Goal: Task Accomplishment & Management: Complete application form

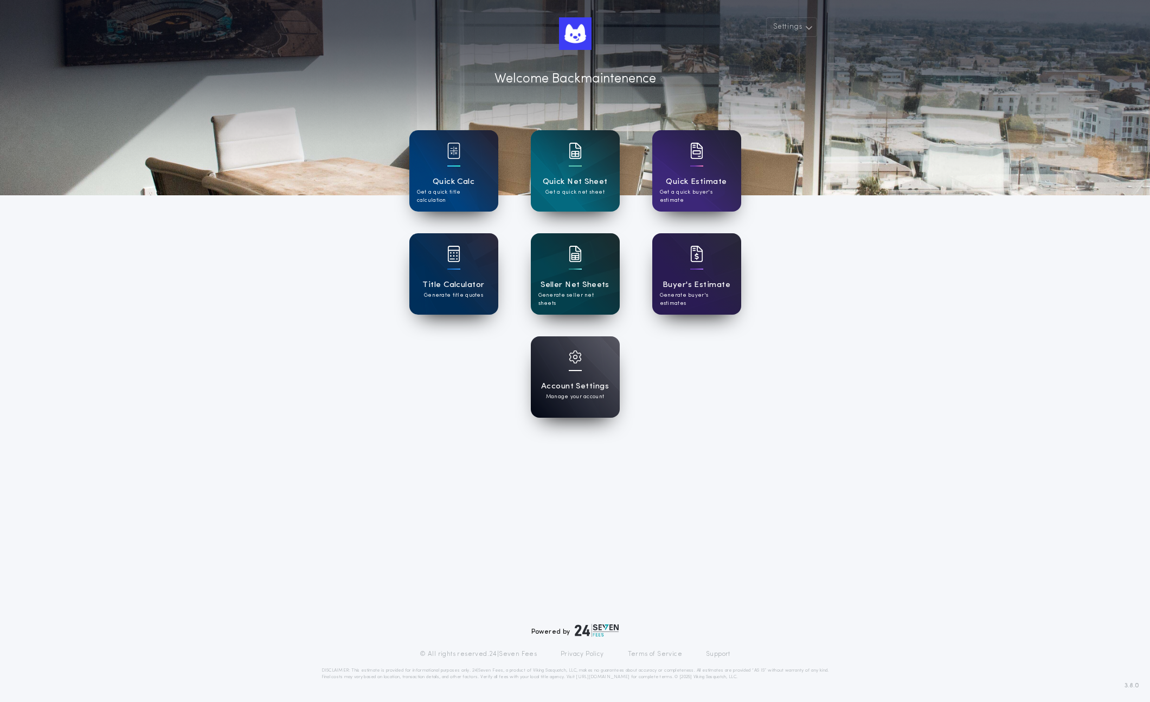
click at [572, 273] on div at bounding box center [575, 261] width 13 height 30
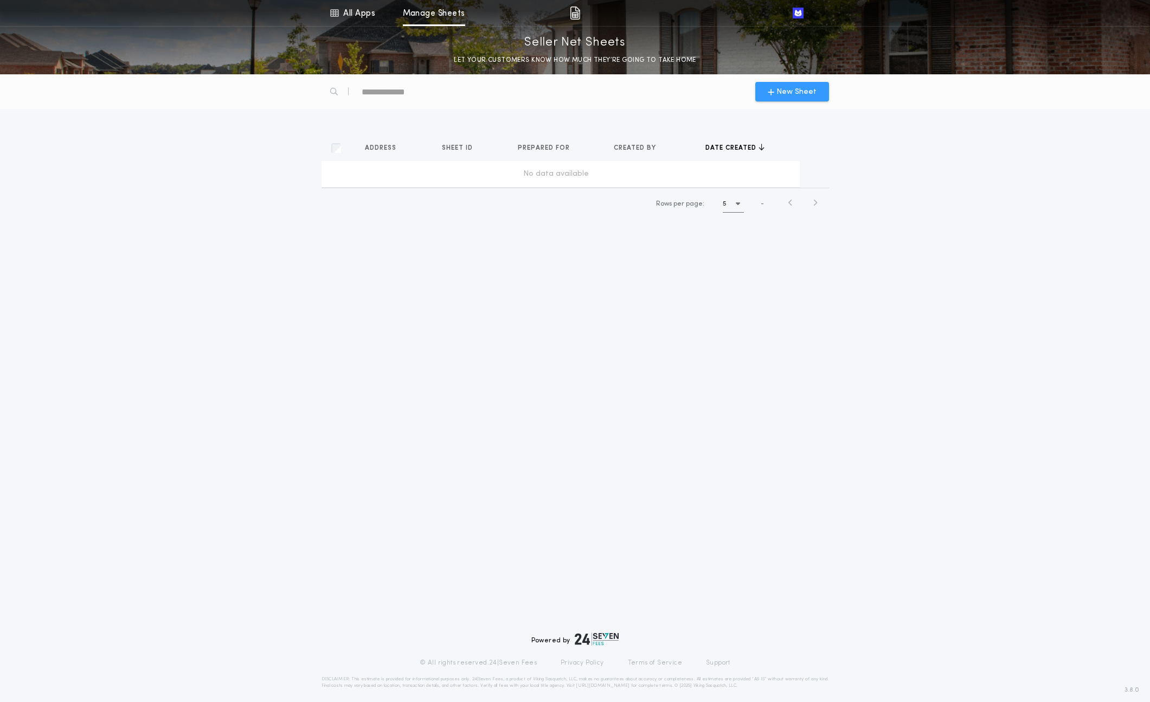
click at [782, 92] on span "New Sheet" at bounding box center [797, 91] width 40 height 11
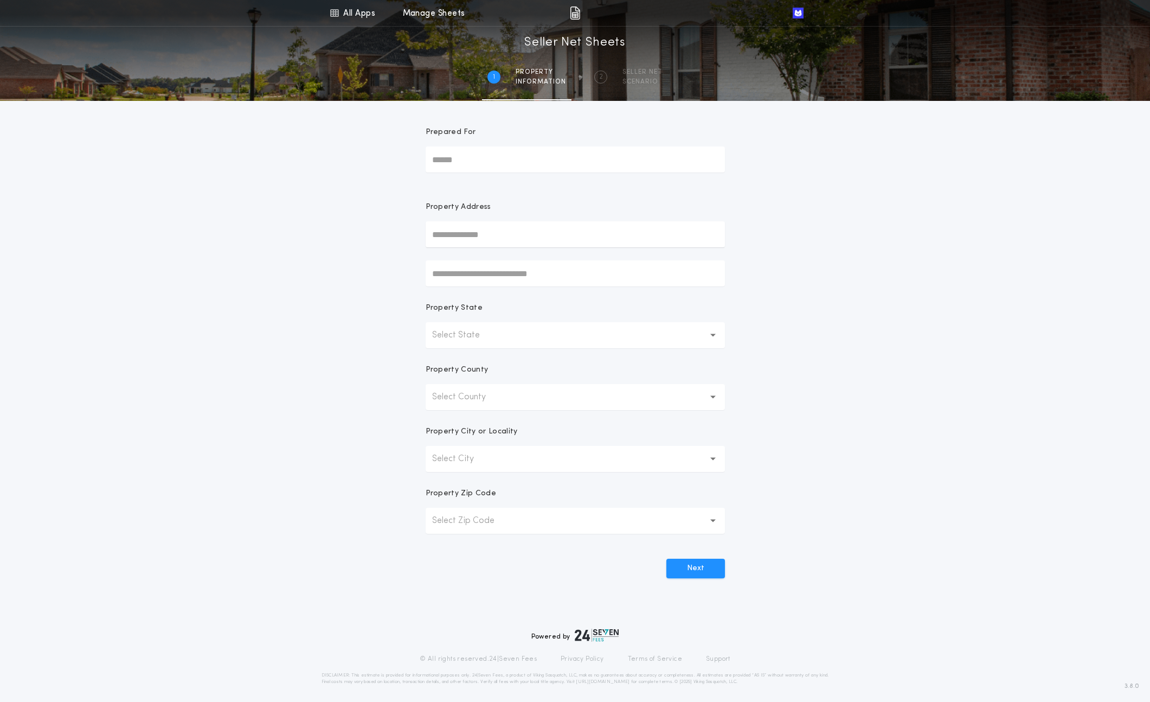
click at [465, 235] on input "text" at bounding box center [575, 234] width 299 height 26
click at [440, 244] on input "text" at bounding box center [575, 234] width 299 height 26
click at [350, 392] on div "All Apps Quick Calc Quick Net Sheet Quick Estimate Title Calculator Seller Net …" at bounding box center [575, 310] width 1150 height 620
click at [486, 338] on p "Select State" at bounding box center [464, 335] width 65 height 13
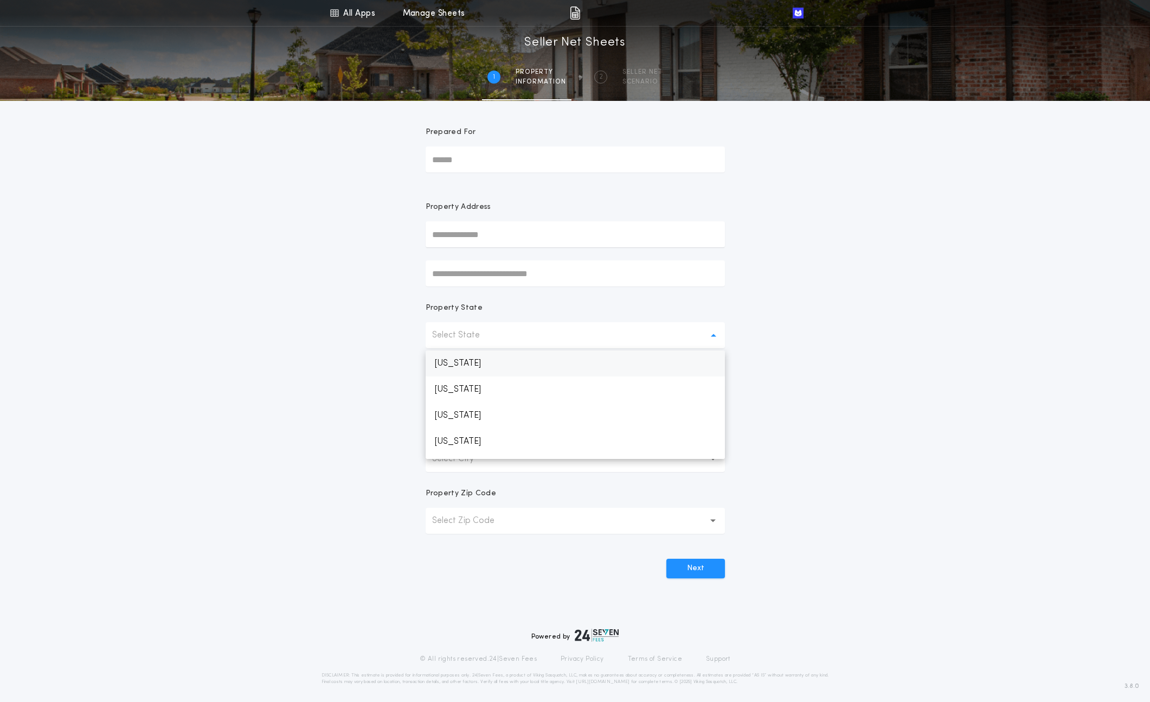
click at [487, 370] on p "Alabama" at bounding box center [575, 363] width 299 height 26
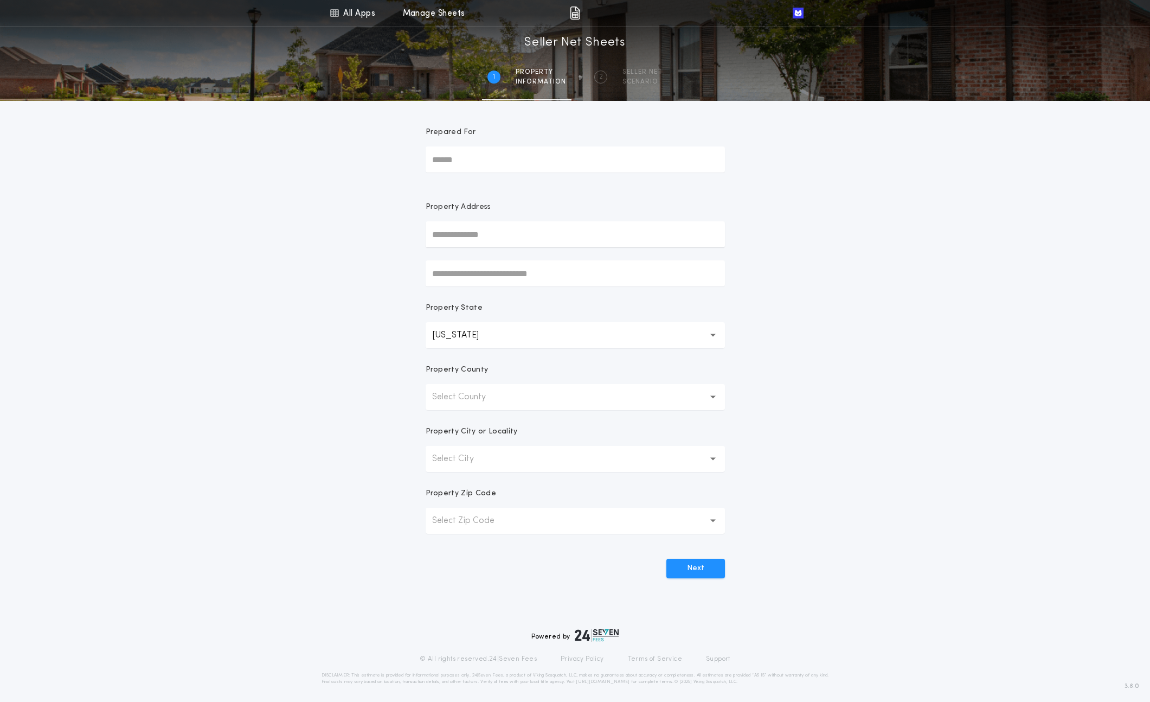
click at [486, 392] on p "Select County" at bounding box center [467, 397] width 71 height 13
click at [486, 424] on p "No data available" at bounding box center [575, 425] width 299 height 26
click at [478, 397] on p "No data available" at bounding box center [476, 397] width 89 height 13
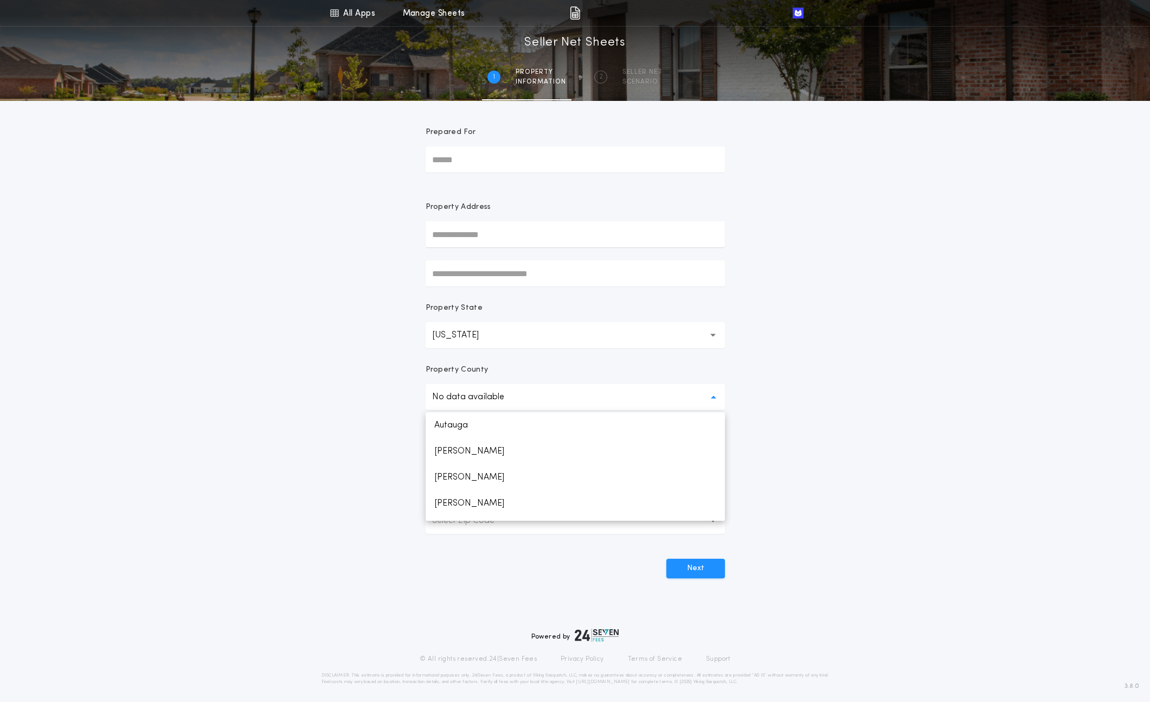
click at [470, 233] on input "text" at bounding box center [575, 234] width 299 height 26
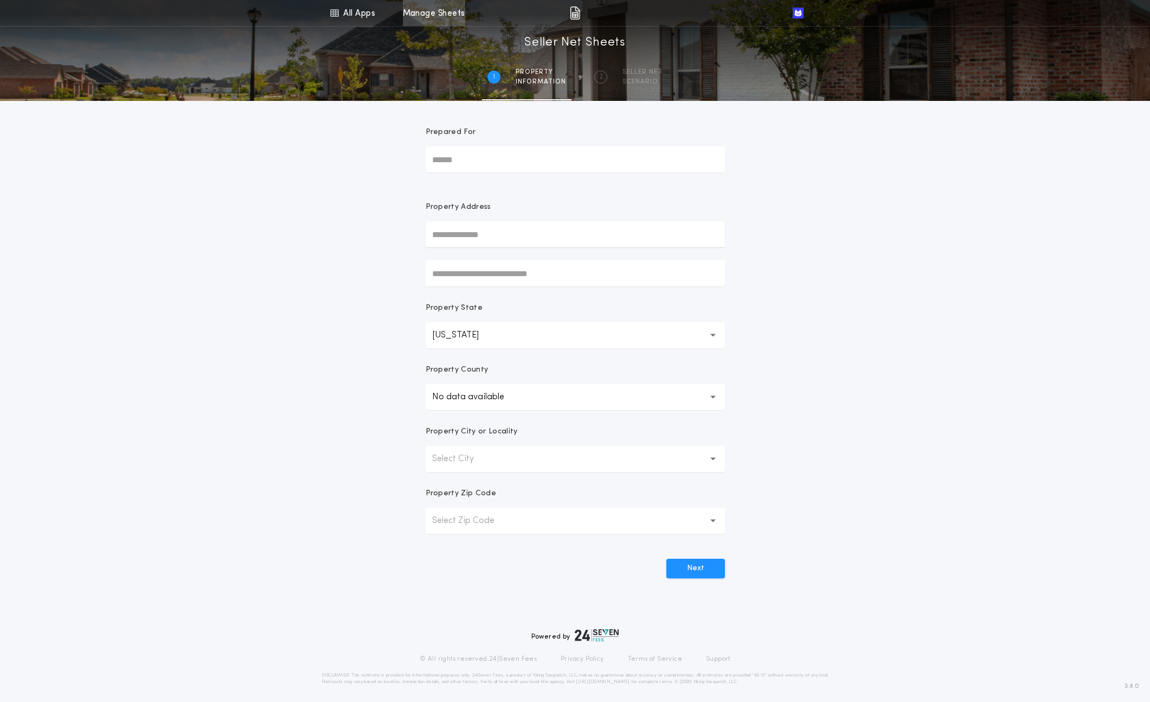
click at [434, 7] on link "Manage Sheets" at bounding box center [434, 13] width 62 height 26
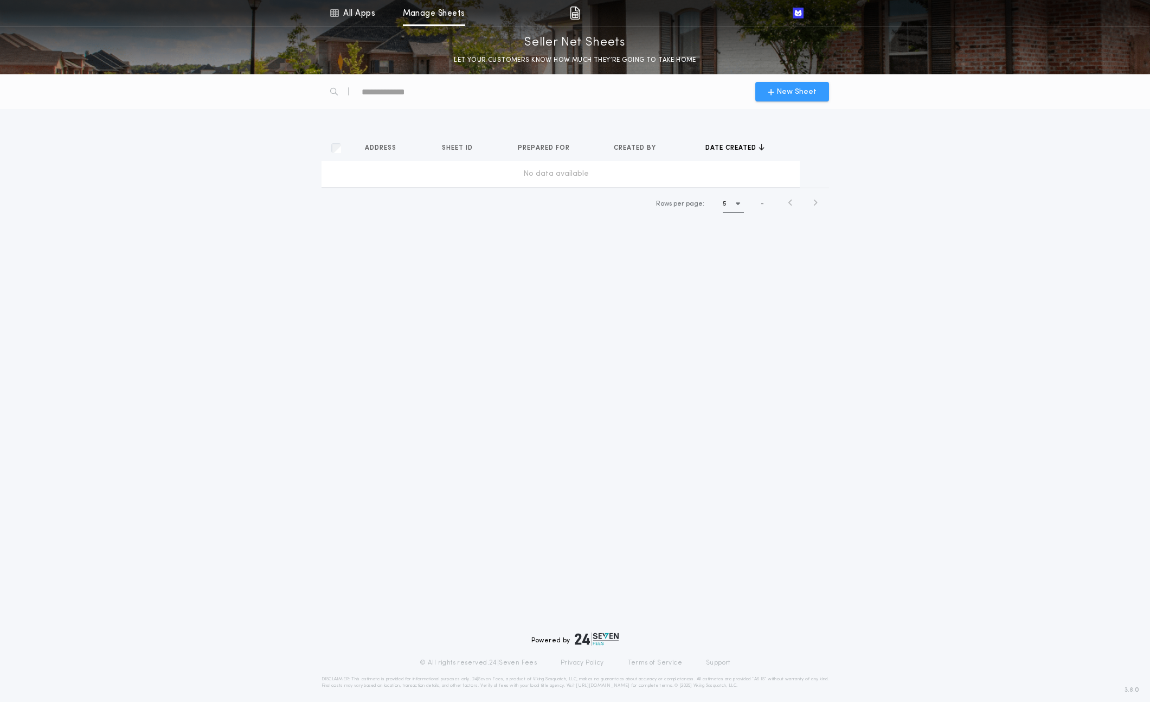
click at [777, 95] on span "New Sheet" at bounding box center [792, 91] width 49 height 11
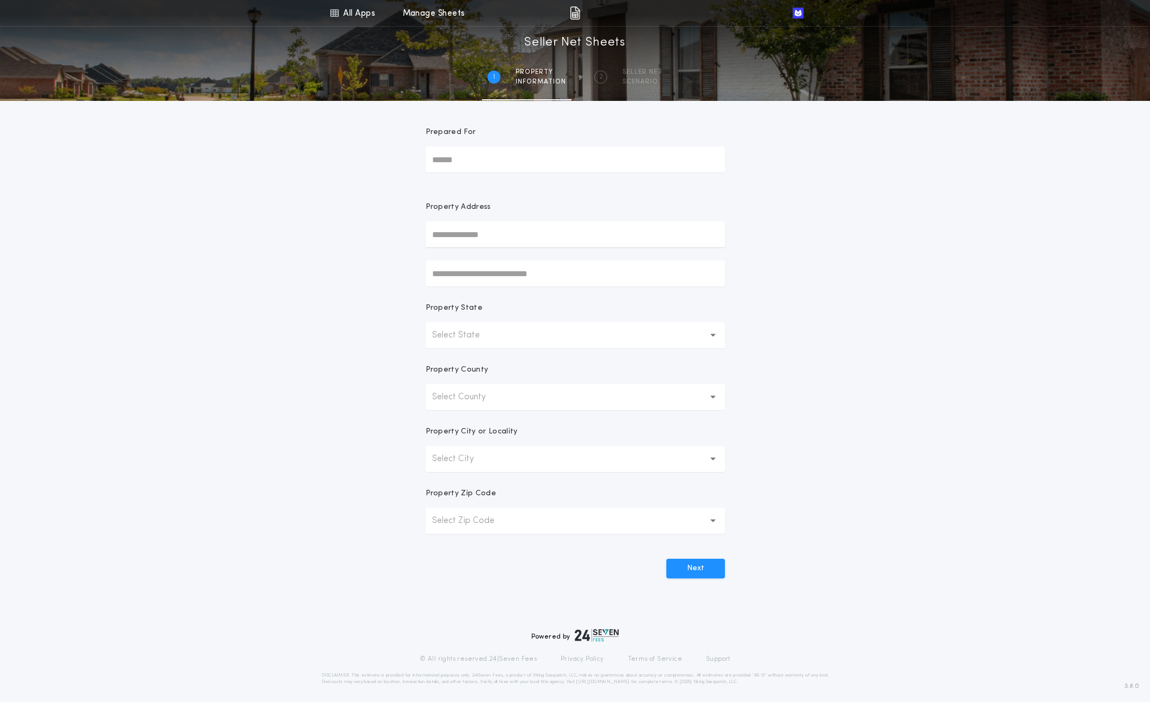
click at [494, 239] on input "text" at bounding box center [575, 234] width 299 height 26
type input "*"
click at [499, 234] on input "*****" at bounding box center [575, 234] width 299 height 26
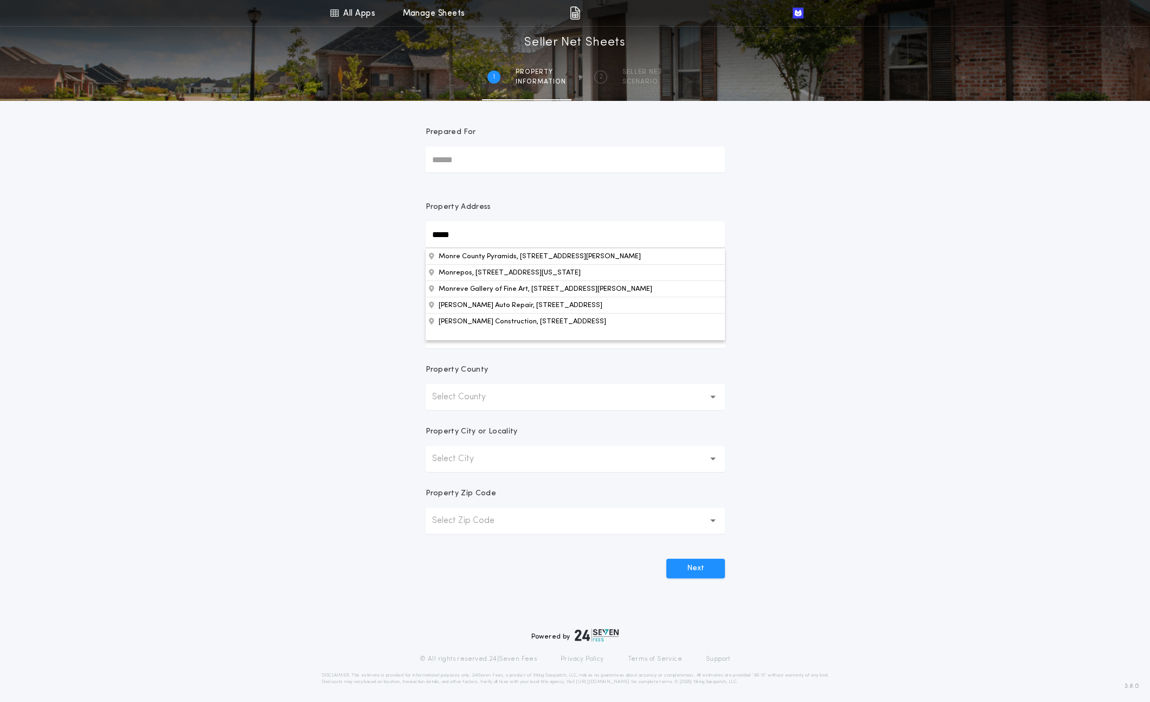
click at [499, 234] on input "*****" at bounding box center [575, 234] width 299 height 26
click at [498, 259] on button "Monre County Pyramids, 1529 659Th Ave Avery, Albia, IA, 52531, USA" at bounding box center [575, 256] width 299 height 16
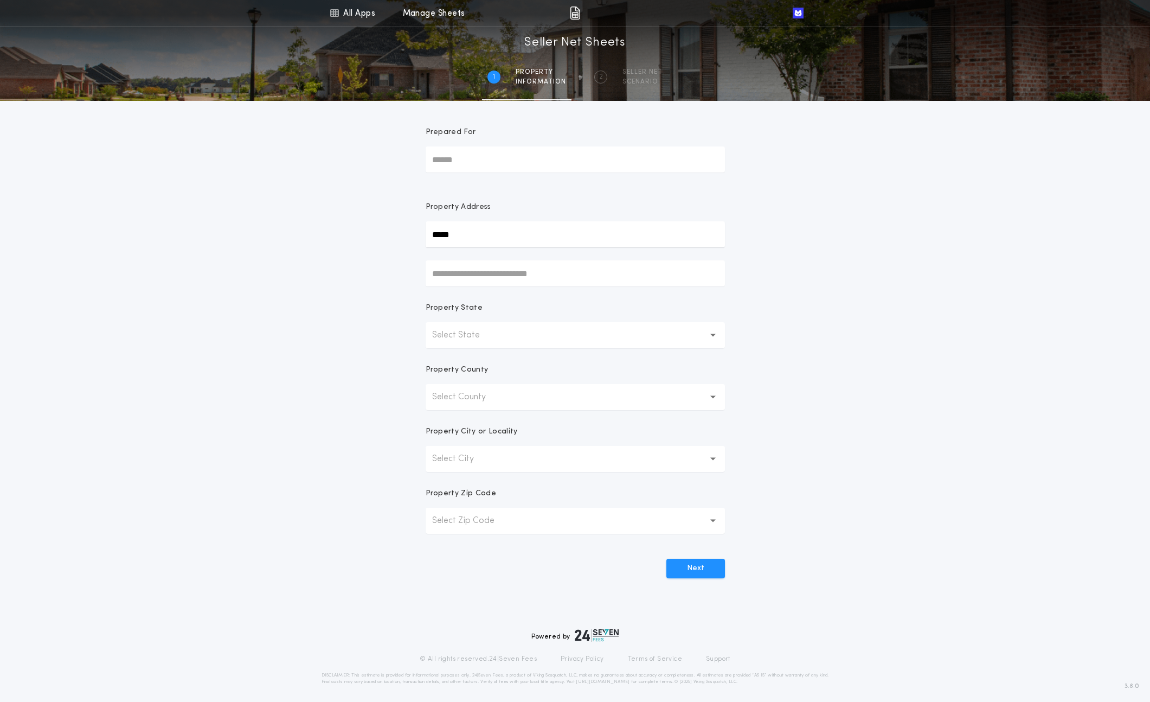
type input "**********"
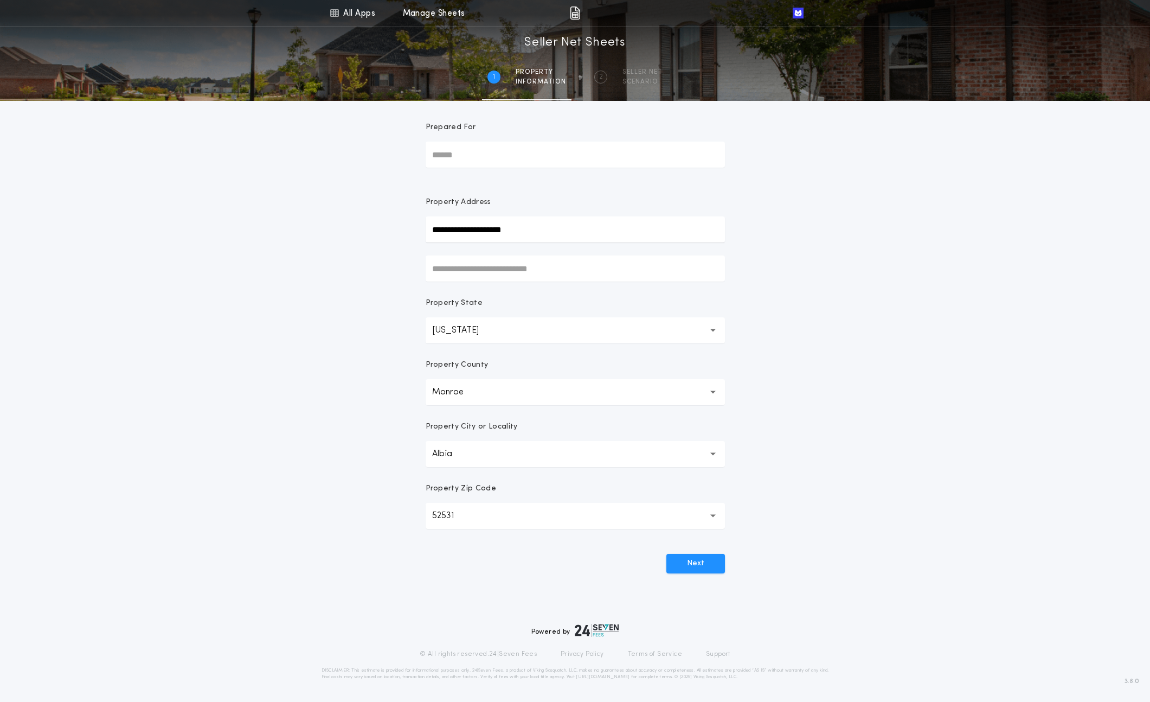
click at [502, 387] on button "Monroe ******" at bounding box center [575, 392] width 299 height 26
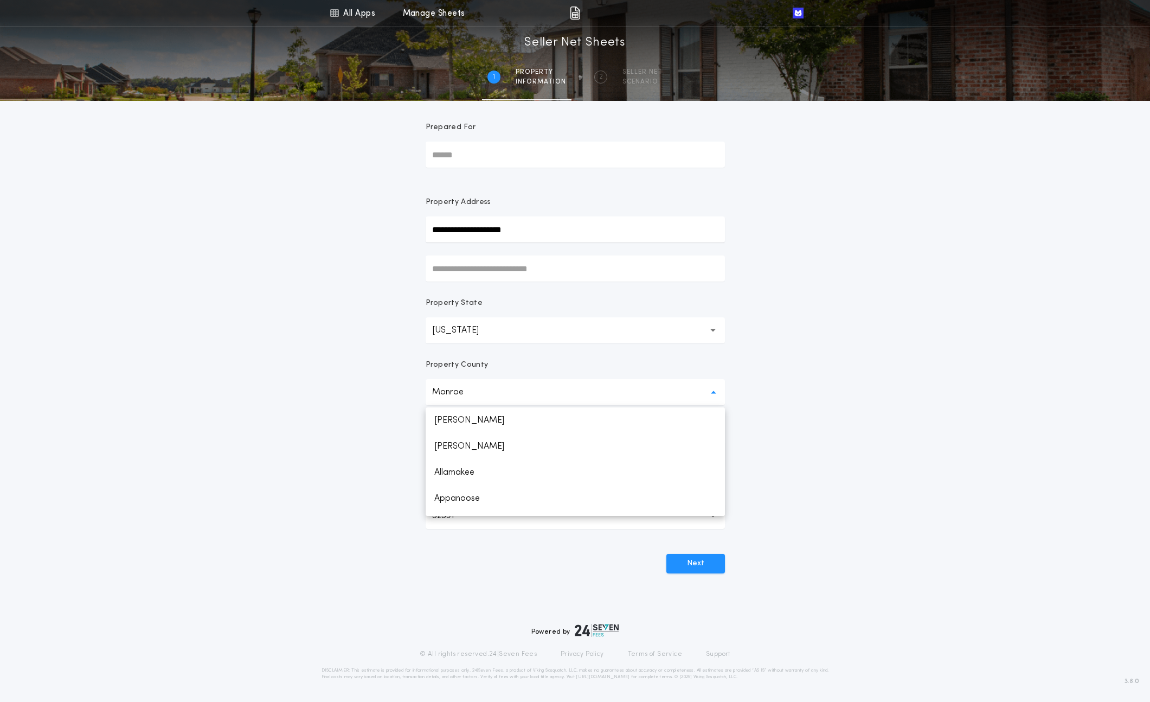
scroll to position [1688, 0]
click at [490, 364] on div "Property County" at bounding box center [575, 370] width 299 height 20
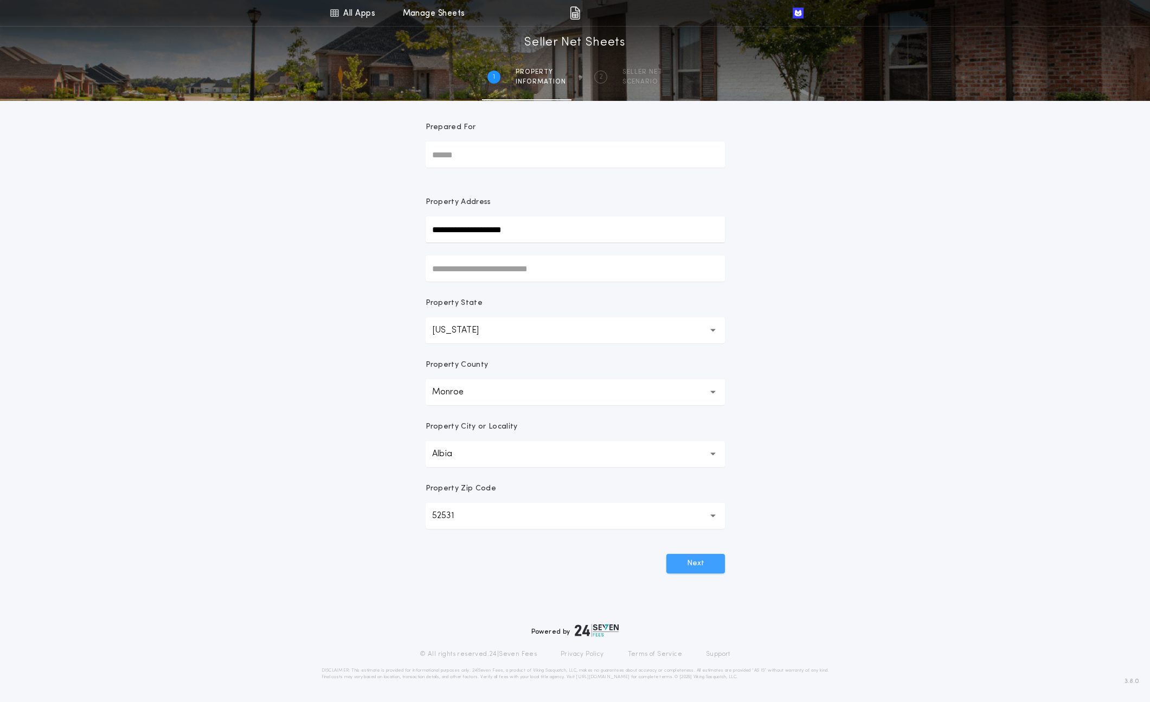
click at [696, 561] on button "Next" at bounding box center [696, 564] width 59 height 20
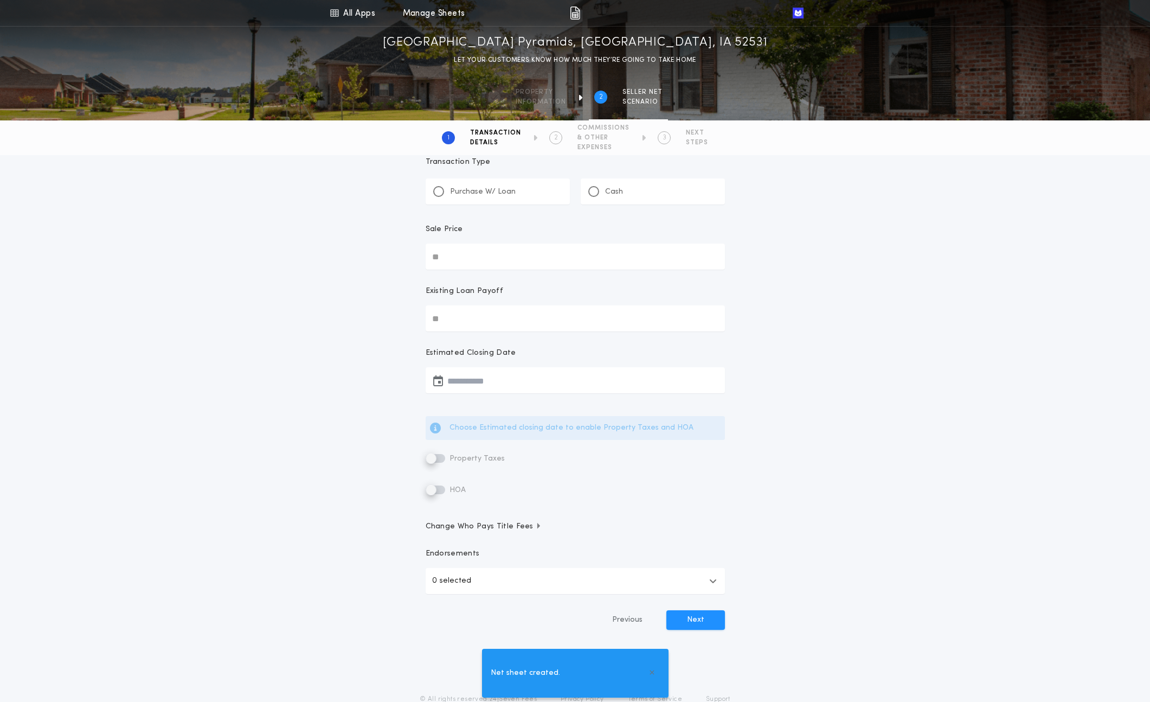
scroll to position [0, 0]
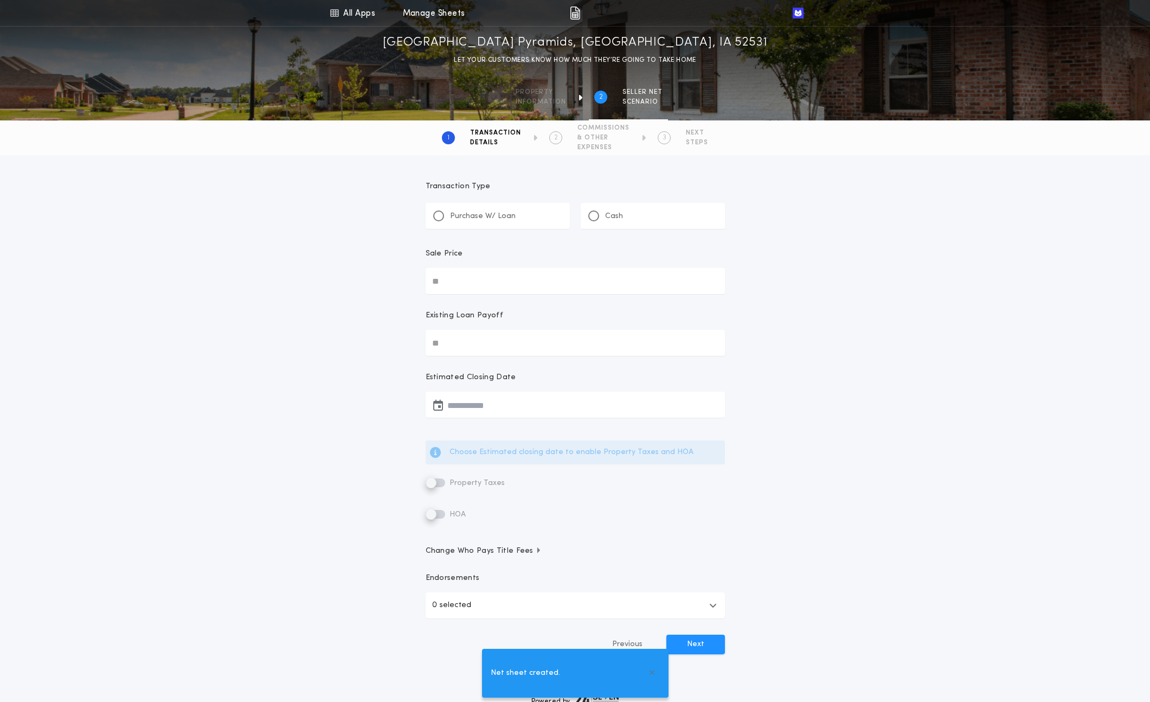
click at [478, 206] on div "Purchase W/ Loan" at bounding box center [498, 216] width 144 height 26
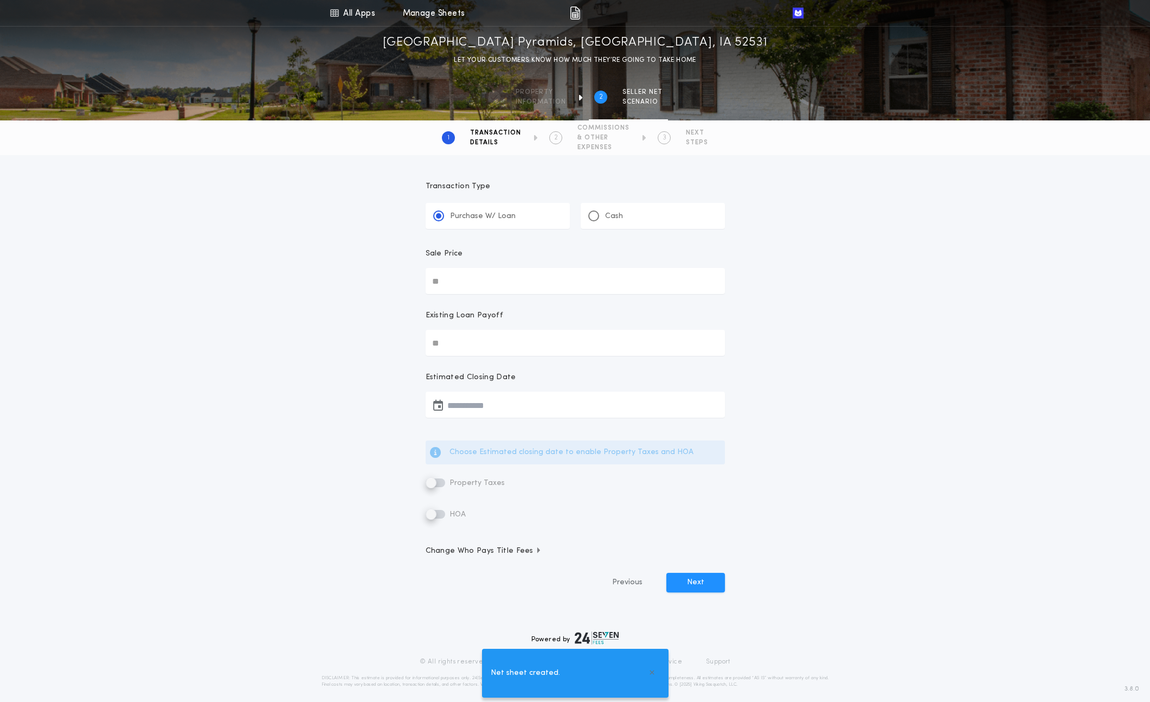
scroll to position [8, 0]
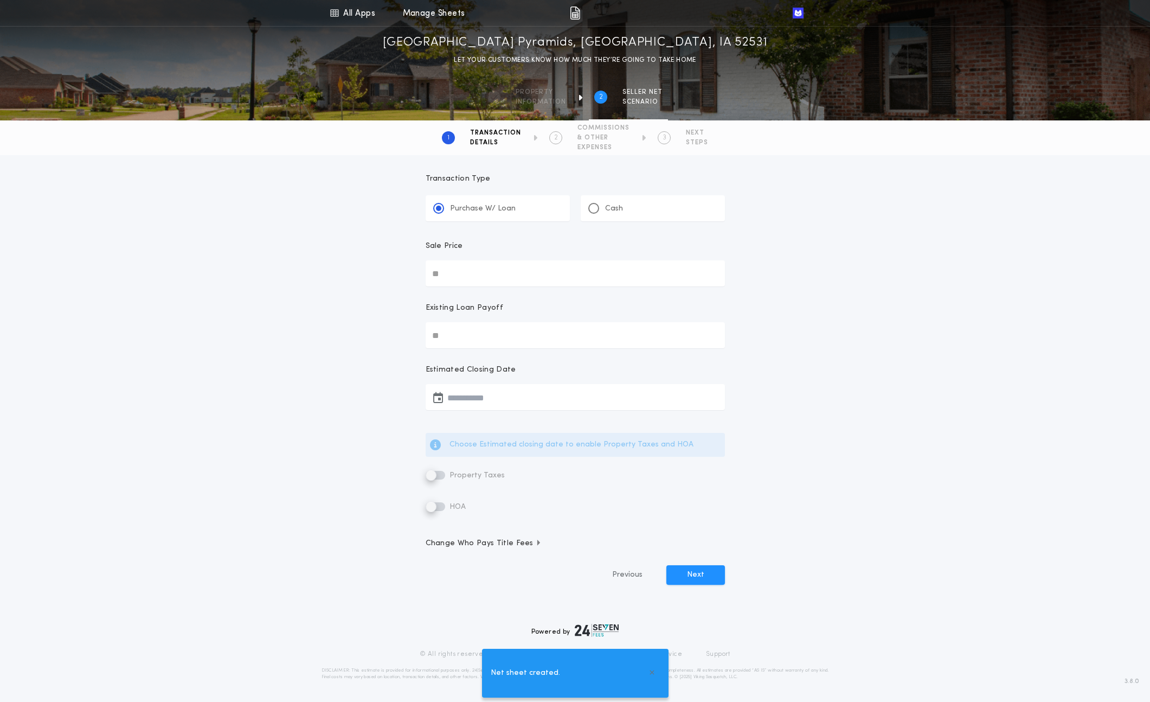
click at [470, 279] on input "Sale Price" at bounding box center [575, 273] width 299 height 26
type input "********"
click at [506, 333] on input "Existing Loan Payoff" at bounding box center [575, 335] width 299 height 26
type input "********"
click at [492, 394] on button "button" at bounding box center [575, 397] width 299 height 26
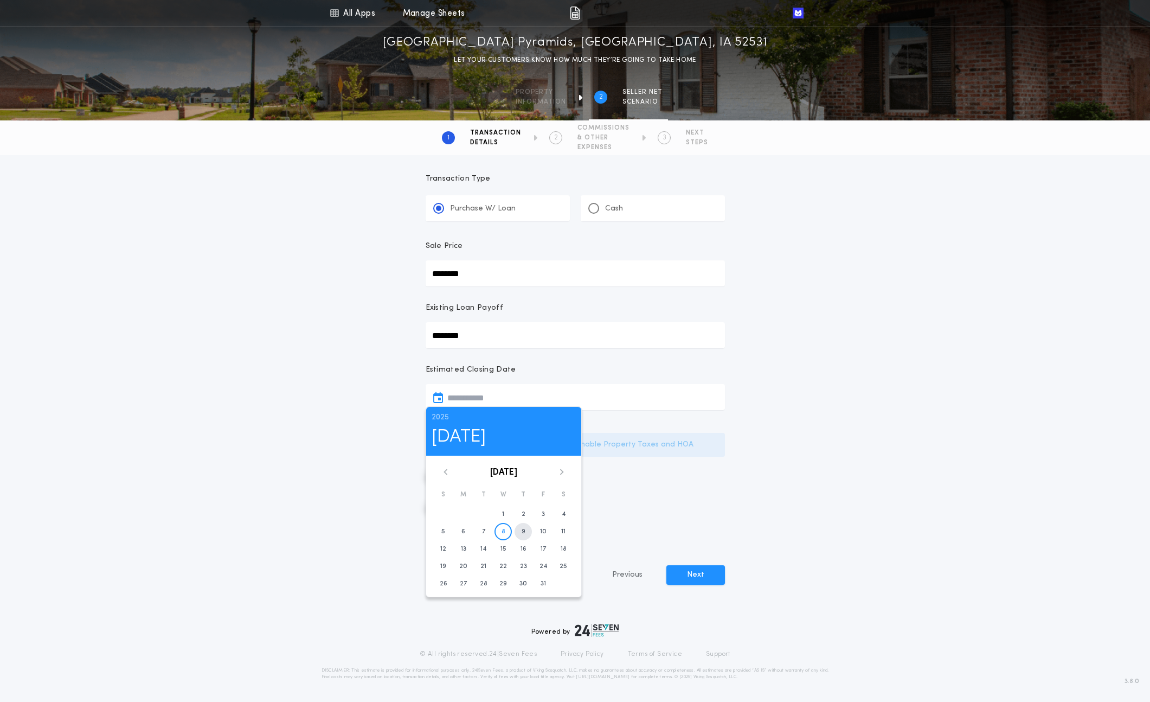
click at [522, 530] on time "9" at bounding box center [524, 531] width 4 height 9
type input "**********"
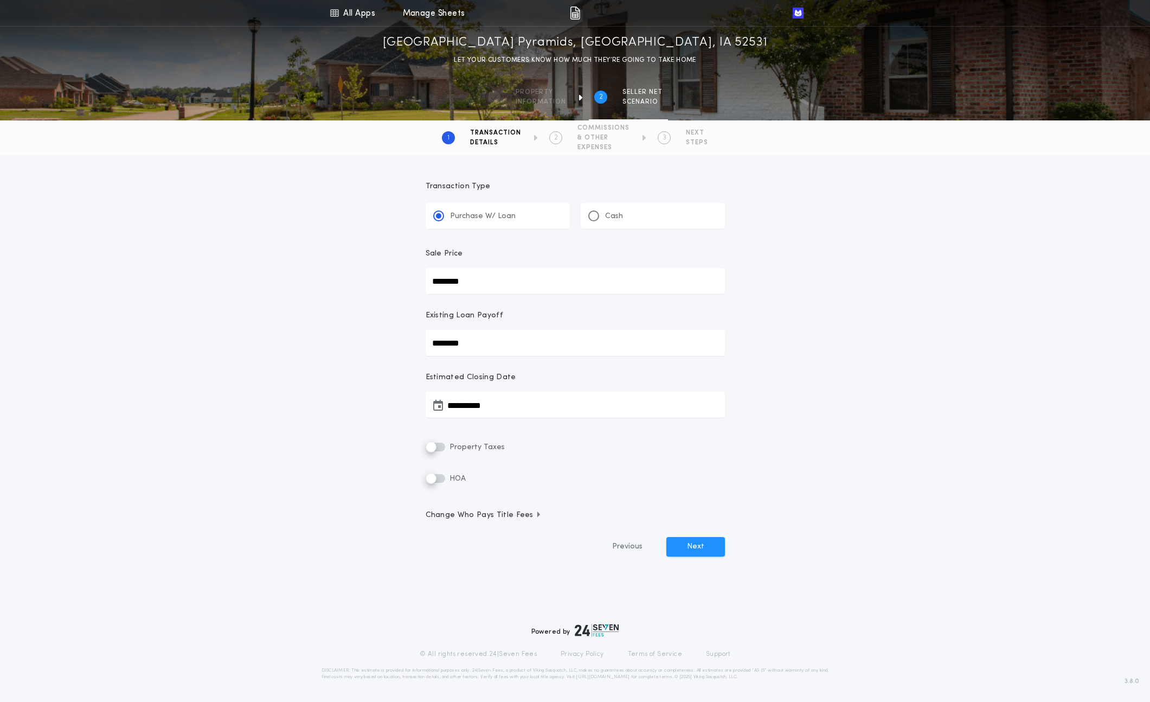
scroll to position [0, 0]
click at [690, 554] on button "Next" at bounding box center [696, 547] width 59 height 20
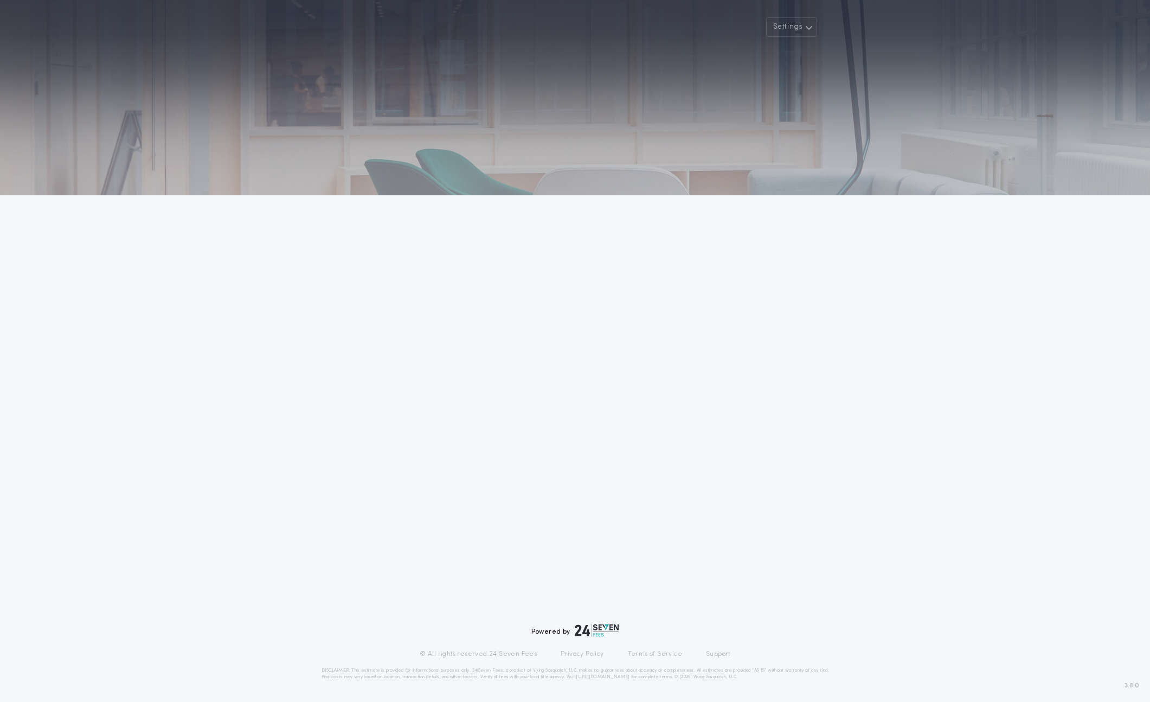
click at [243, 196] on div "Settings Welcome Back Powered by © All rights reserved. 24|Seven Fees Privacy P…" at bounding box center [575, 351] width 1150 height 702
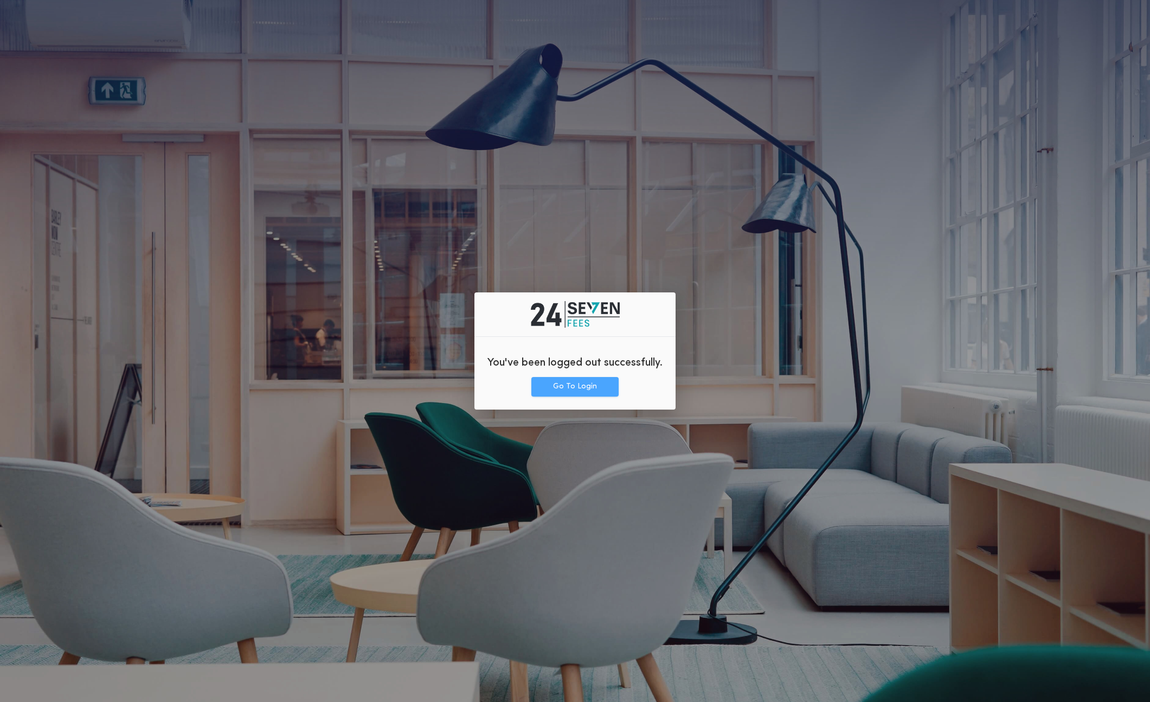
click at [578, 395] on button "Go To Login" at bounding box center [575, 387] width 87 height 20
